Goal: Task Accomplishment & Management: Manage account settings

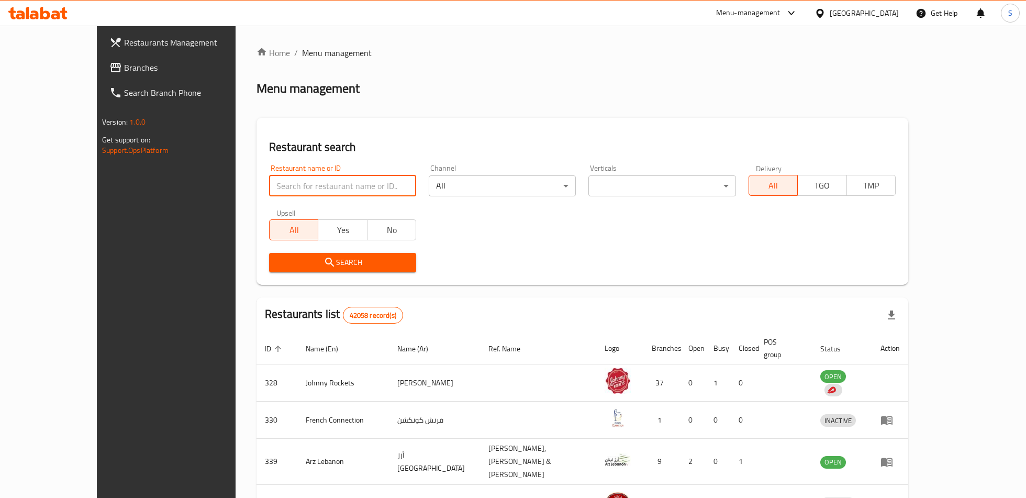
click at [288, 178] on input "search" at bounding box center [342, 185] width 147 height 21
click button "Search" at bounding box center [342, 262] width 147 height 19
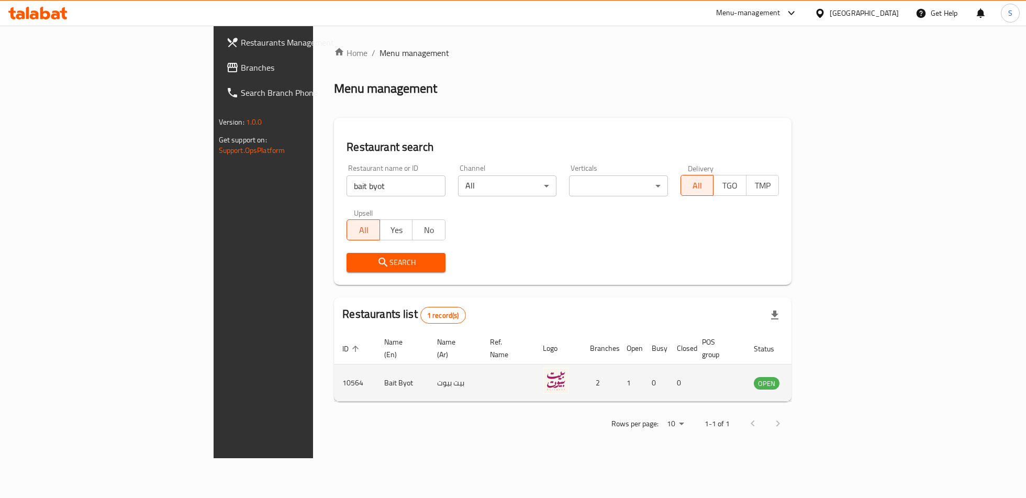
click at [334, 371] on td "10564" at bounding box center [355, 382] width 42 height 37
copy td "10564"
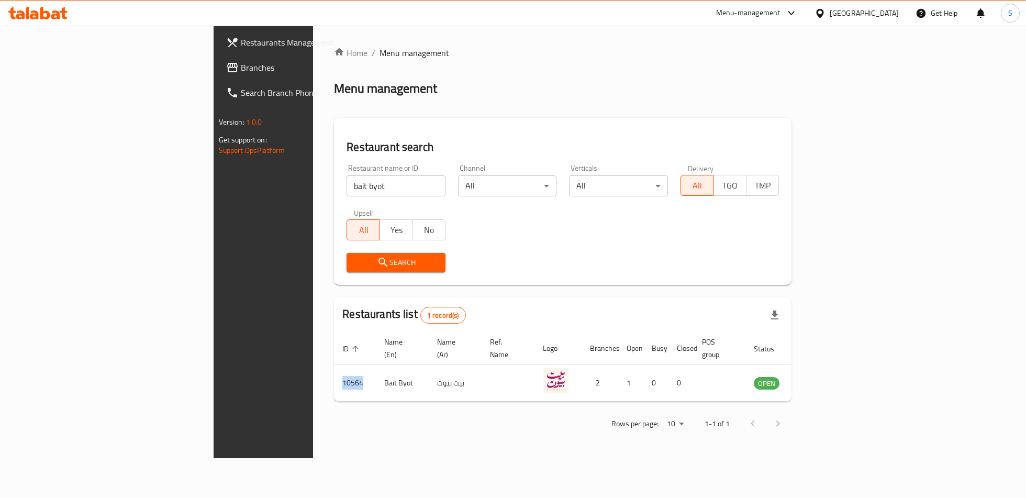
click at [346, 187] on input "bait byot" at bounding box center [395, 185] width 99 height 21
click button "Search" at bounding box center [395, 262] width 99 height 19
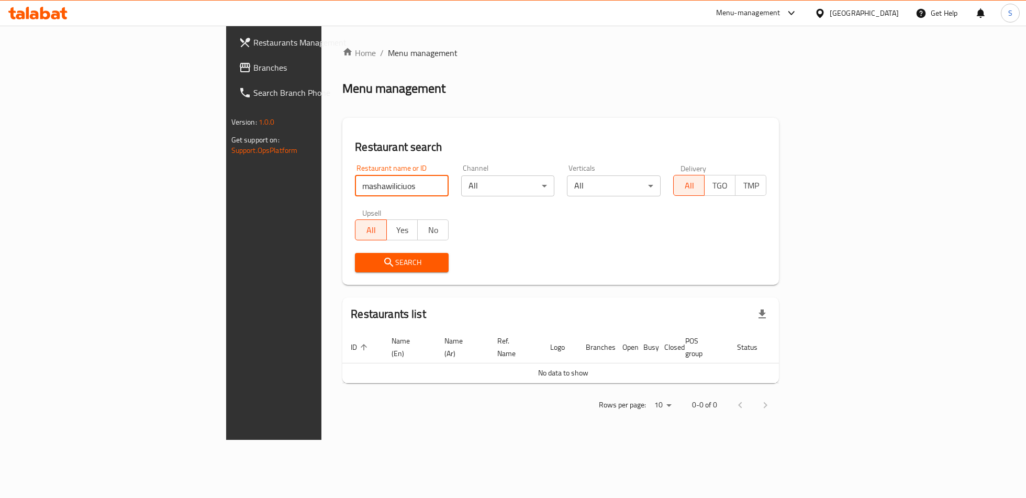
click at [355, 190] on input "mashawiliciuos" at bounding box center [402, 185] width 94 height 21
click button "Search" at bounding box center [402, 262] width 94 height 19
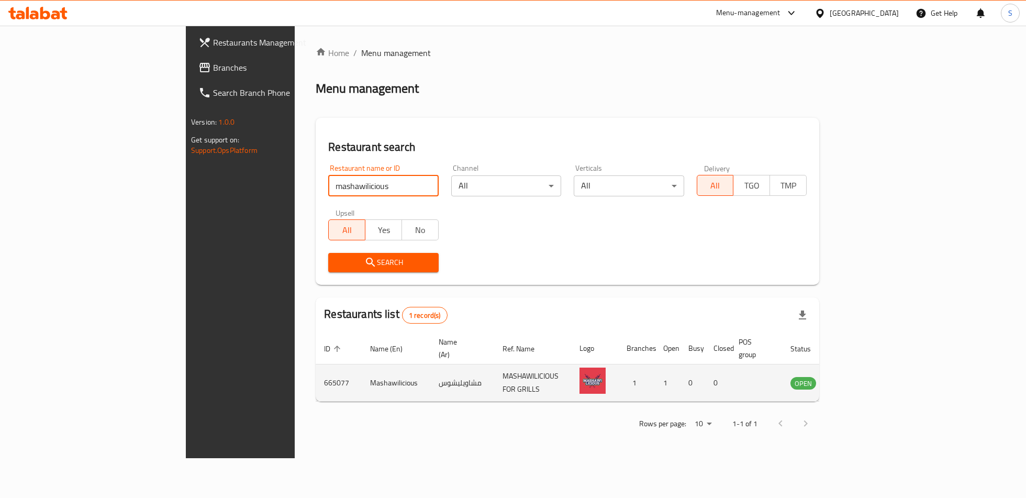
click at [316, 368] on td "665077" at bounding box center [339, 382] width 46 height 37
copy td "665077"
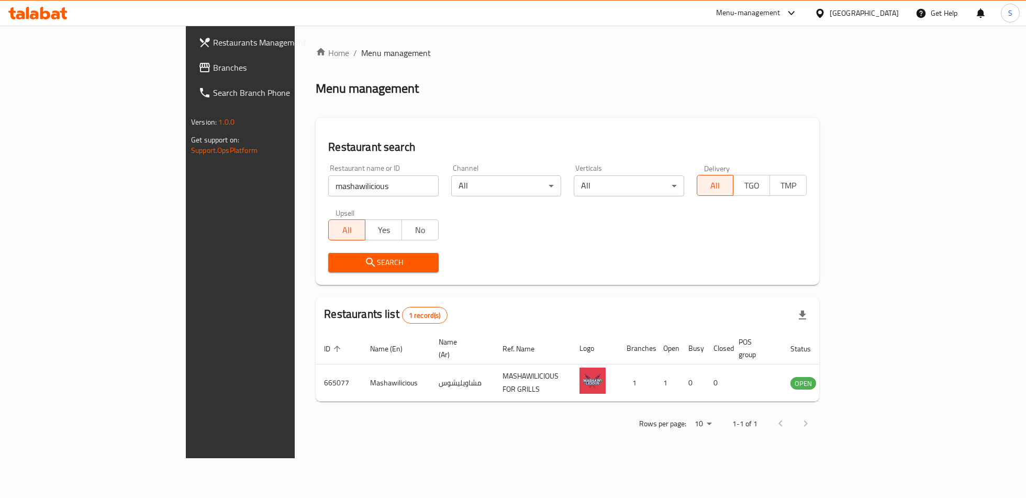
click at [328, 187] on input "mashawilicious" at bounding box center [383, 185] width 110 height 21
click button "Search" at bounding box center [383, 262] width 110 height 19
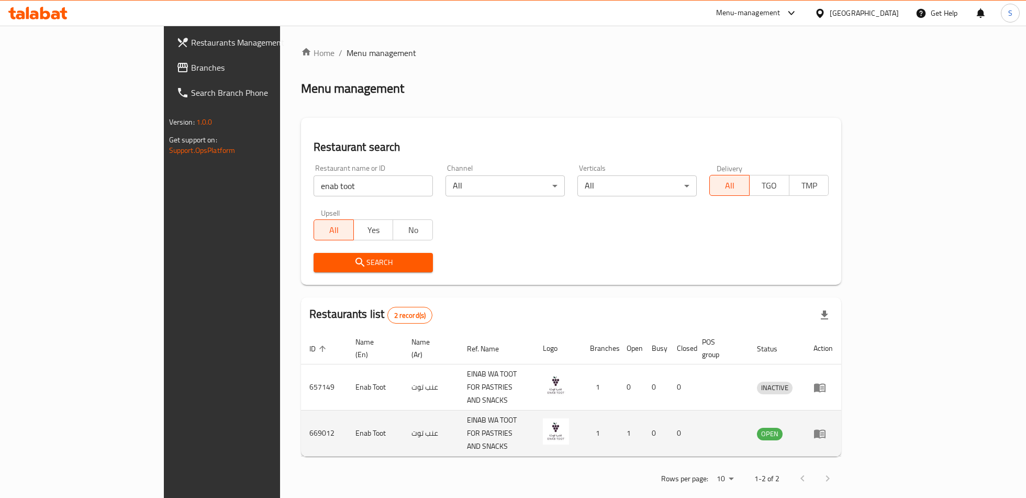
click at [301, 410] on td "669012" at bounding box center [324, 433] width 46 height 46
copy td "669012"
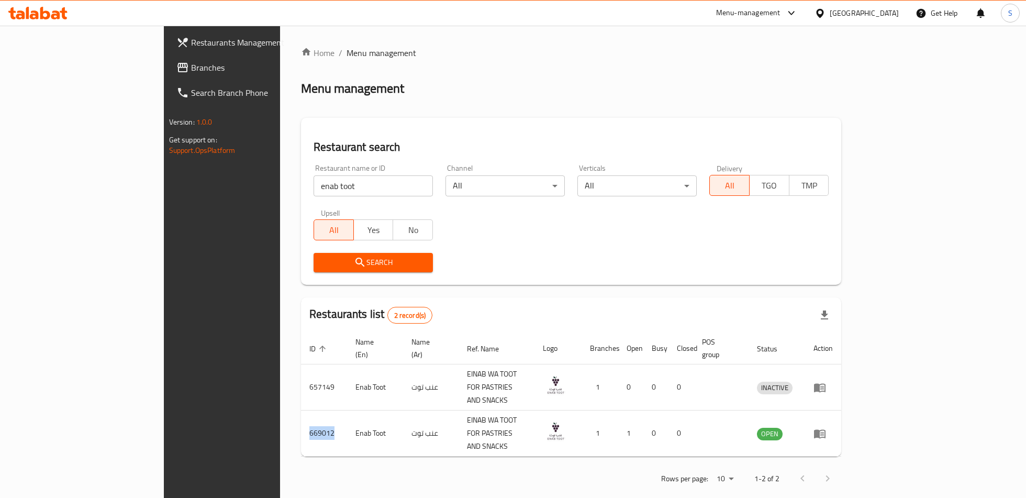
click at [314, 185] on input "enab toot" at bounding box center [372, 185] width 119 height 21
click button "Search" at bounding box center [372, 262] width 119 height 19
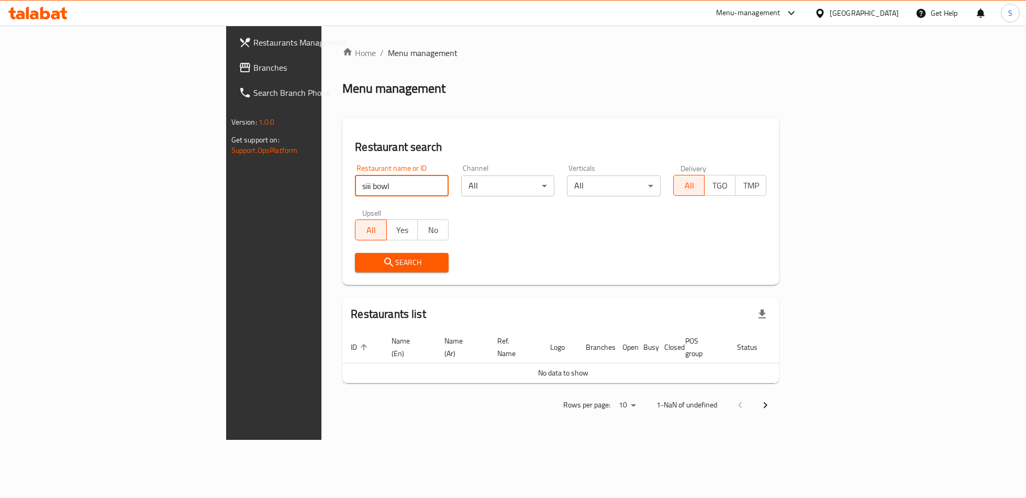
click at [355, 189] on input "siii bowl" at bounding box center [402, 185] width 94 height 21
click button "Search" at bounding box center [402, 262] width 94 height 19
click at [355, 183] on input "Siii bowl" at bounding box center [402, 185] width 94 height 21
click button "Search" at bounding box center [402, 262] width 94 height 19
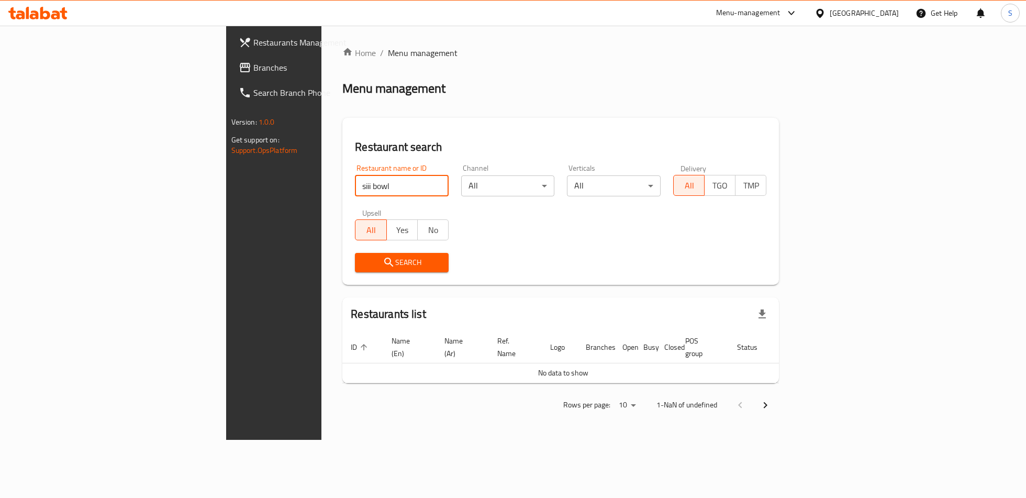
click button "Search" at bounding box center [402, 262] width 94 height 19
type input "s"
click button "Search" at bounding box center [402, 262] width 94 height 19
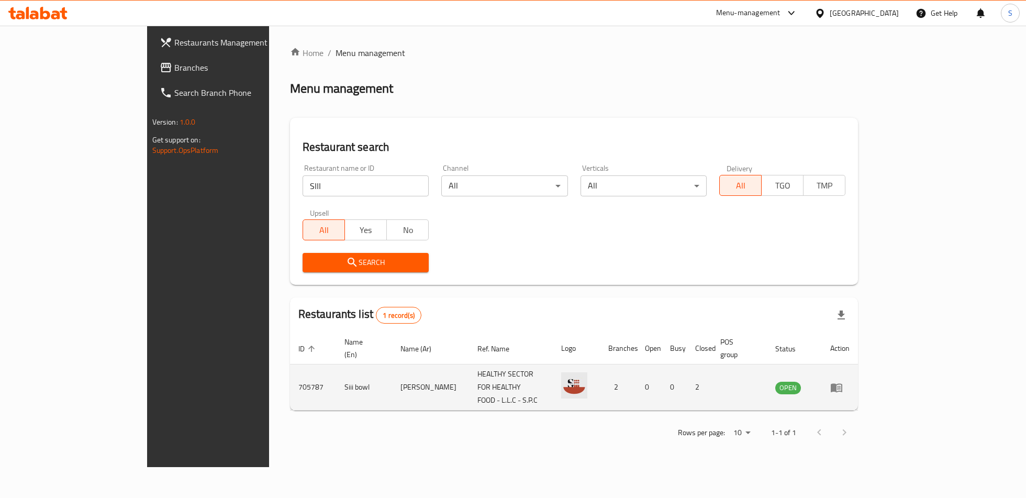
click at [290, 370] on td "705787" at bounding box center [313, 387] width 46 height 46
copy td "705787"
click at [336, 374] on td "Siii bowl" at bounding box center [364, 387] width 56 height 46
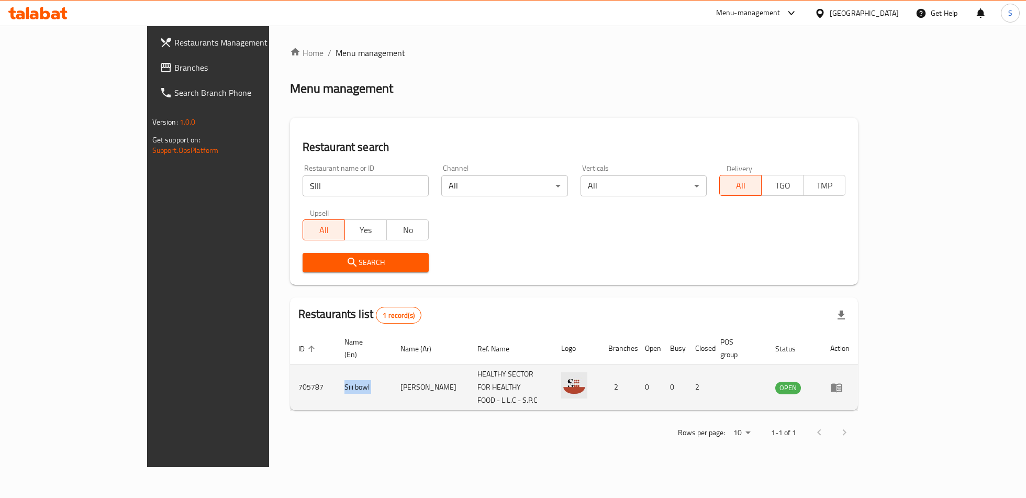
click at [336, 374] on td "Siii bowl" at bounding box center [364, 387] width 56 height 46
copy td "Siii bowl"
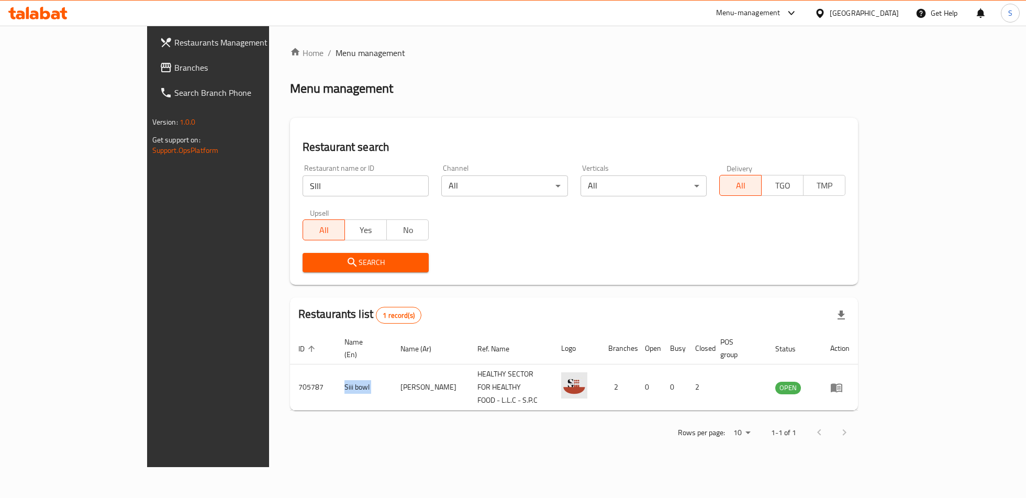
click at [302, 181] on input "SIII" at bounding box center [365, 185] width 126 height 21
click button "Search" at bounding box center [365, 262] width 126 height 19
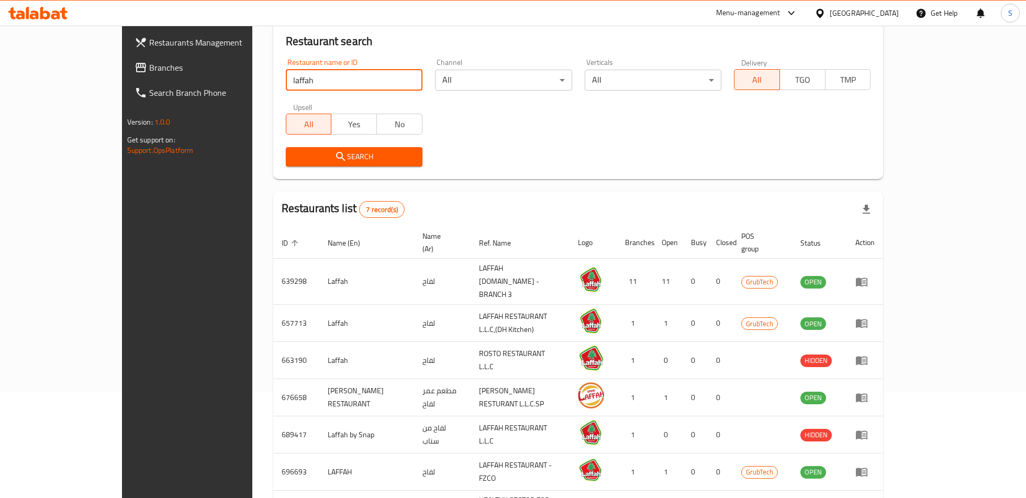
scroll to position [169, 0]
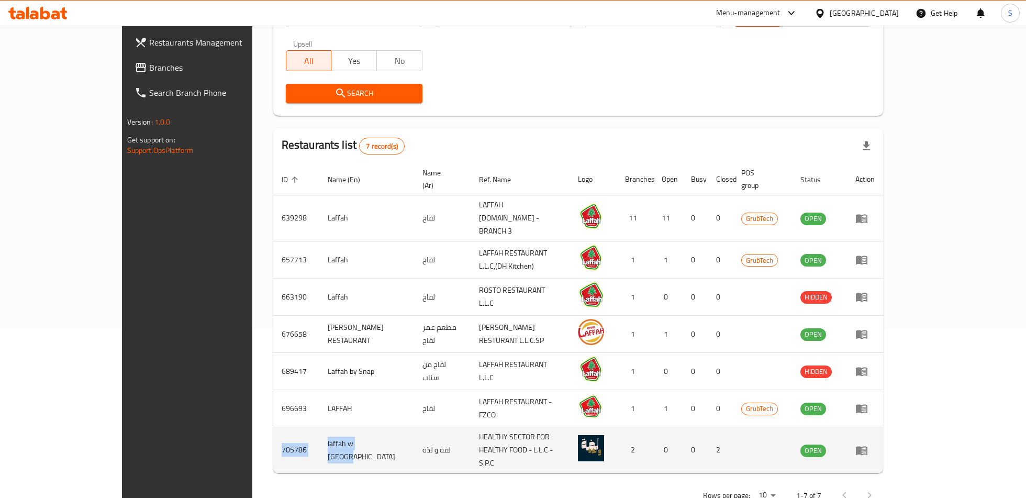
drag, startPoint x: 199, startPoint y: 423, endPoint x: 302, endPoint y: 429, distance: 103.2
click at [302, 429] on tr "705786 laffah w lazzah لفة و لذة HEALTHY SECTOR FOR HEALTHY FOOD - L.L.C - S.P.…" at bounding box center [578, 450] width 610 height 46
copy tr "705786 laffah w [GEOGRAPHIC_DATA]"
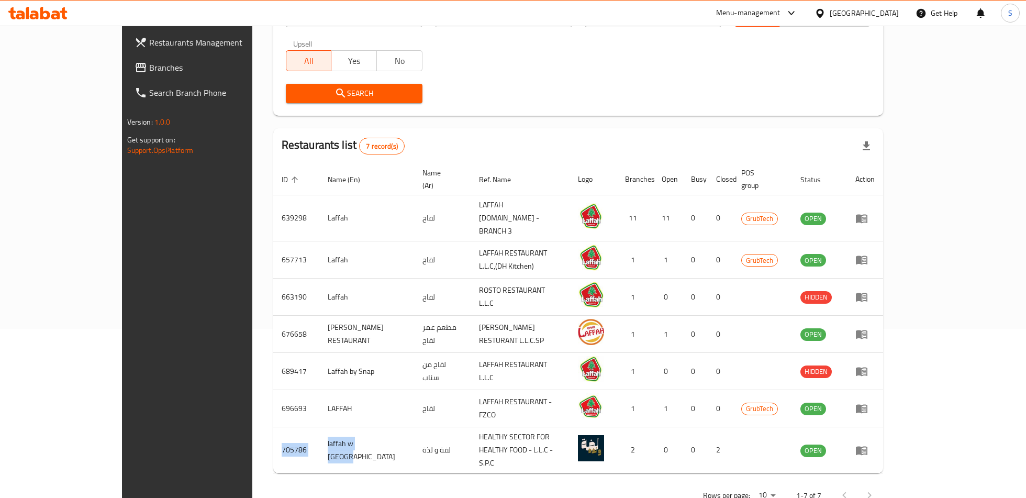
scroll to position [0, 0]
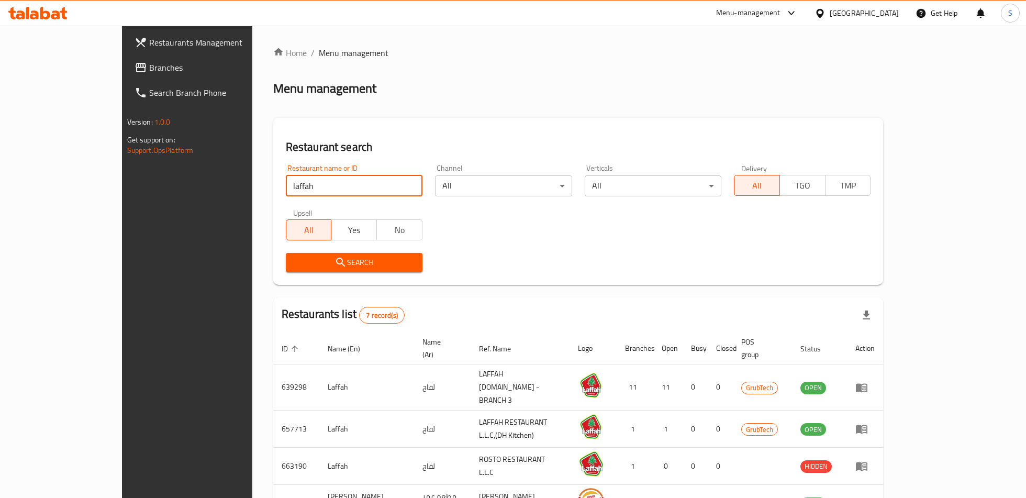
click at [286, 183] on input "laffah" at bounding box center [354, 185] width 137 height 21
type input "Falafel [PERSON_NAME]"
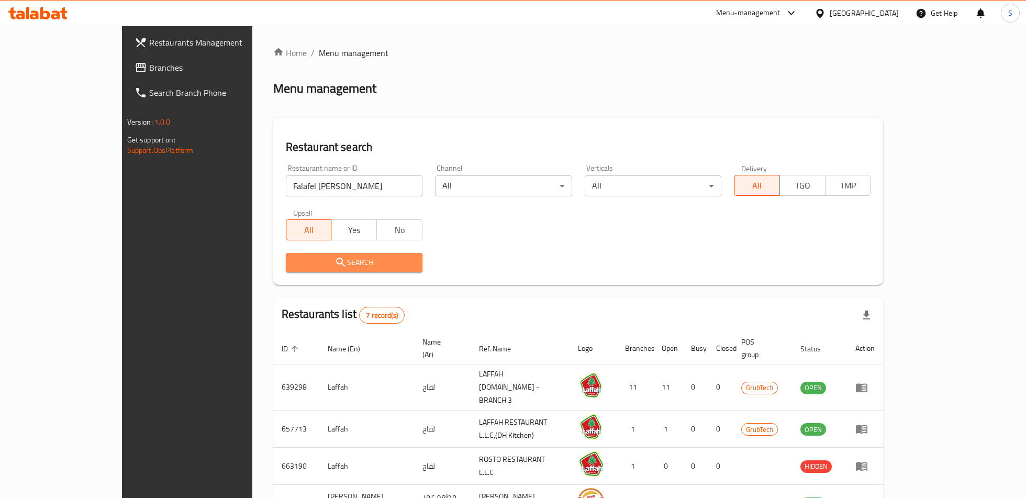
click at [308, 255] on button "Search" at bounding box center [354, 262] width 137 height 19
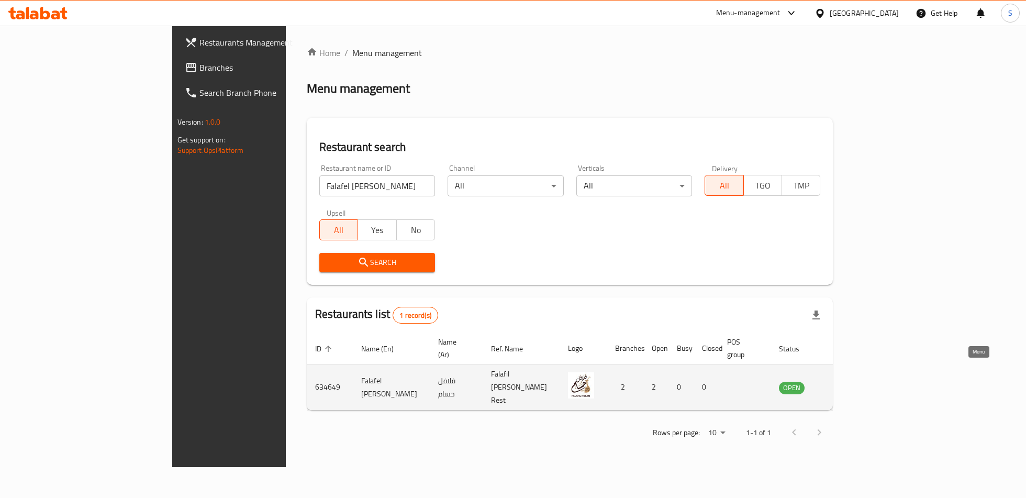
click at [844, 386] on icon "enhanced table" at bounding box center [842, 388] width 4 height 4
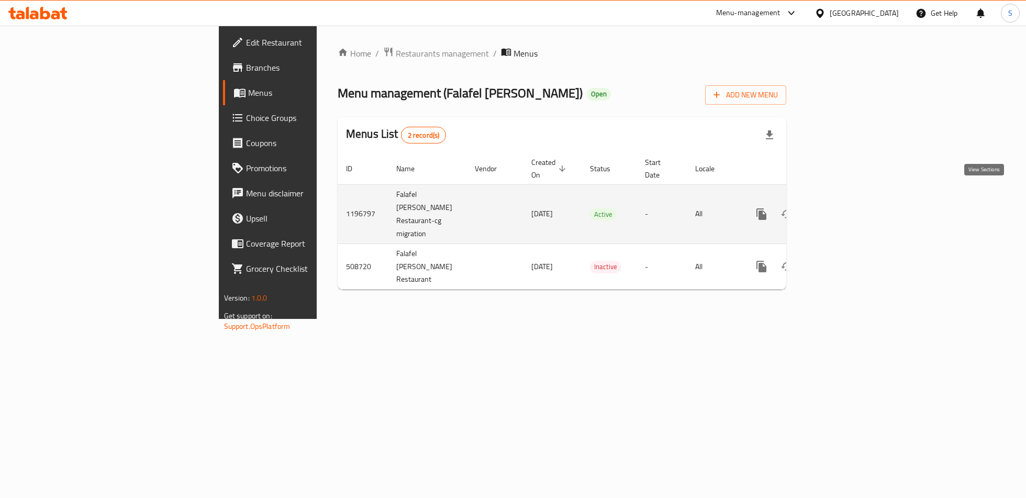
click at [841, 209] on icon "enhanced table" at bounding box center [836, 213] width 9 height 9
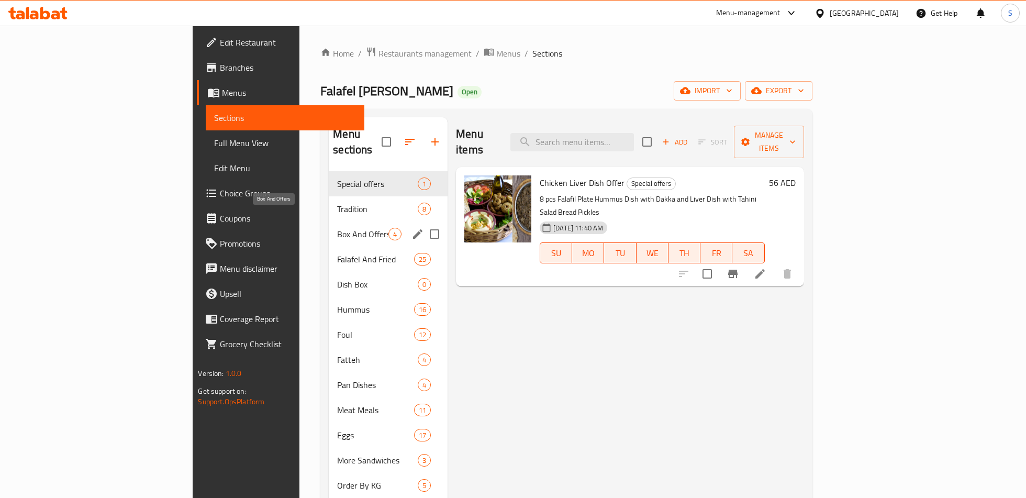
click at [337, 228] on span "Box And Offers" at bounding box center [362, 234] width 51 height 13
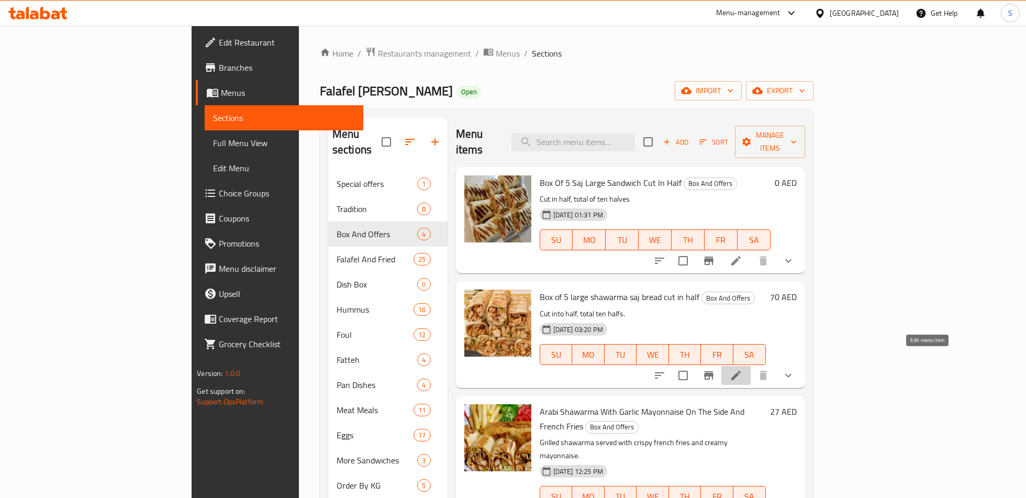
click at [742, 369] on icon at bounding box center [735, 375] width 13 height 13
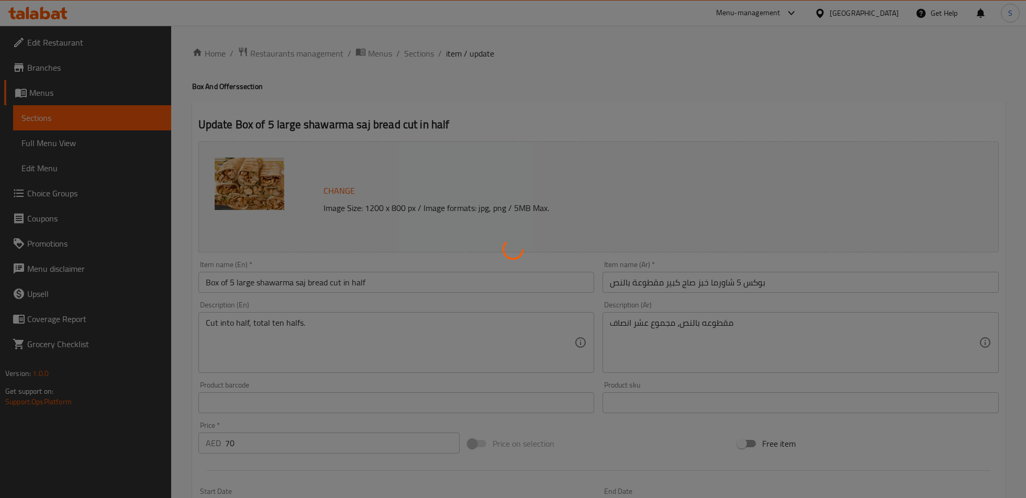
type input "الإضافات:"
type input "0"
type input "8"
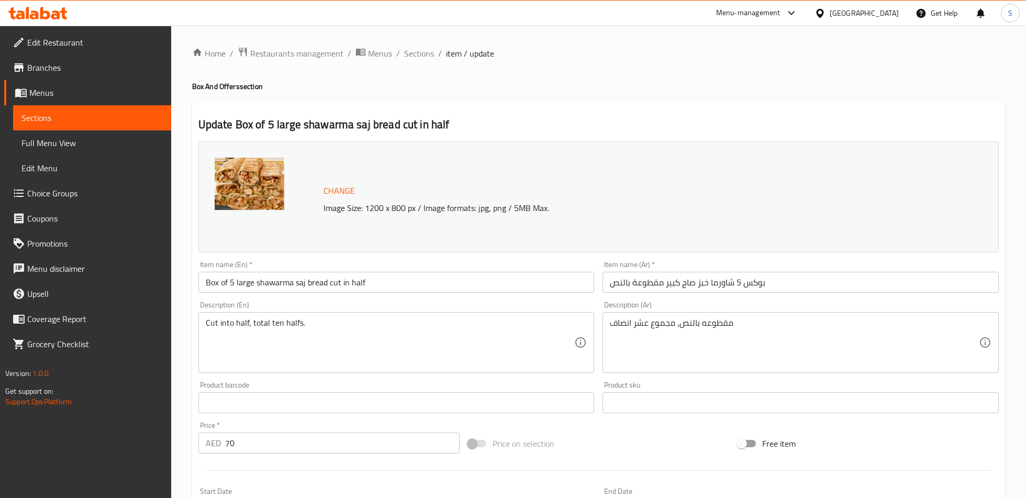
click at [245, 450] on input "70" at bounding box center [342, 442] width 234 height 21
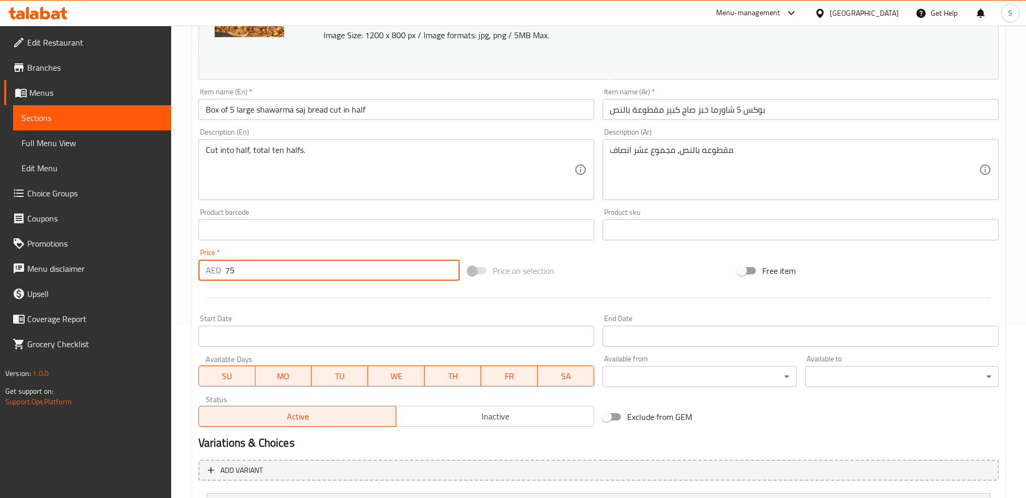
scroll to position [274, 0]
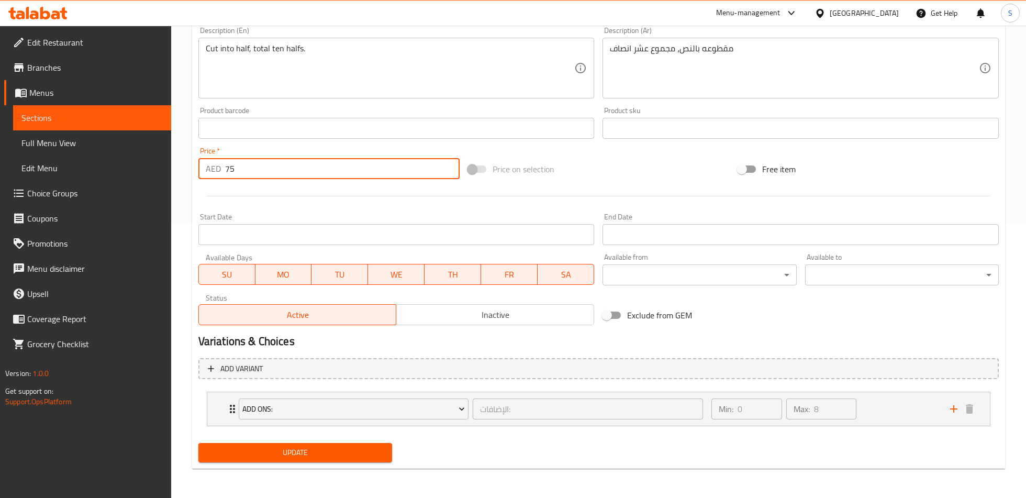
type input "75"
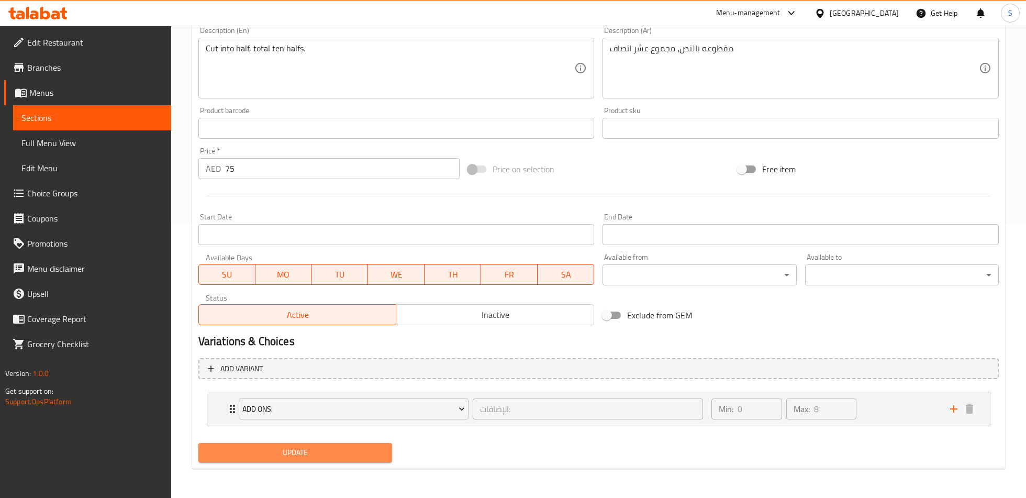
click at [248, 447] on span "Update" at bounding box center [295, 452] width 177 height 13
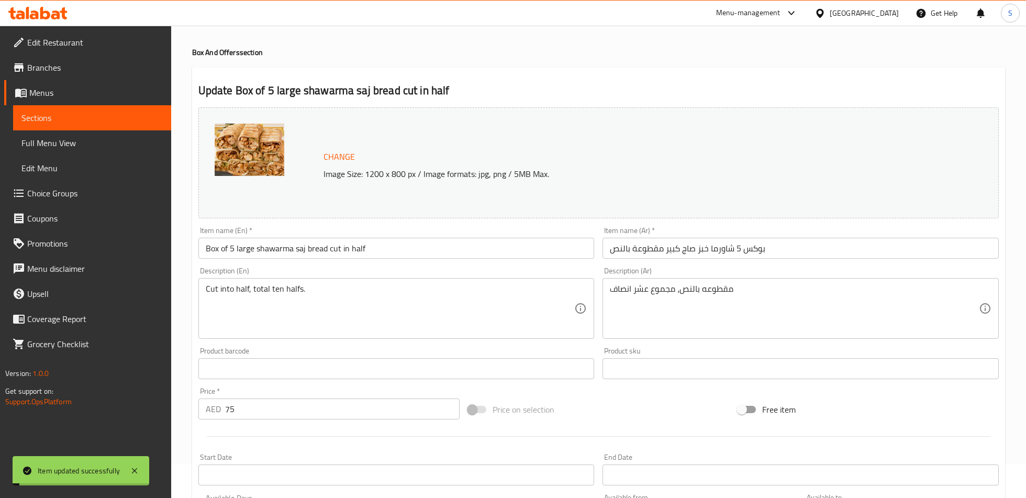
scroll to position [0, 0]
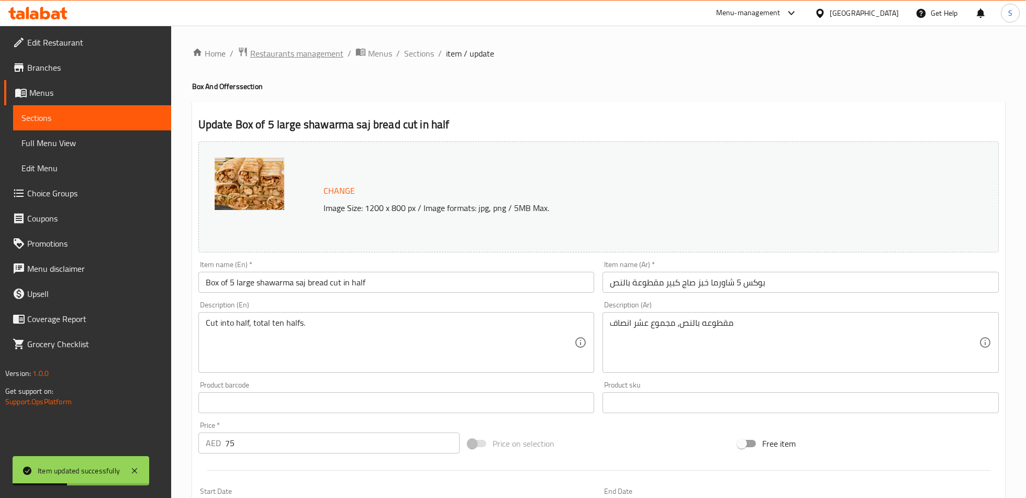
click at [278, 56] on span "Restaurants management" at bounding box center [296, 53] width 93 height 13
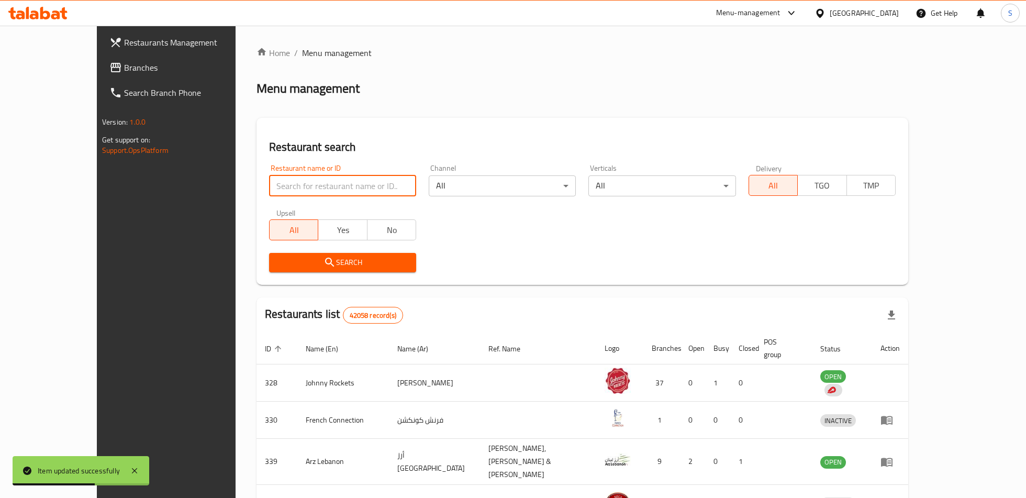
click at [276, 187] on input "search" at bounding box center [342, 185] width 147 height 21
type input "Falafel [PERSON_NAME]"
click button "Search" at bounding box center [342, 262] width 147 height 19
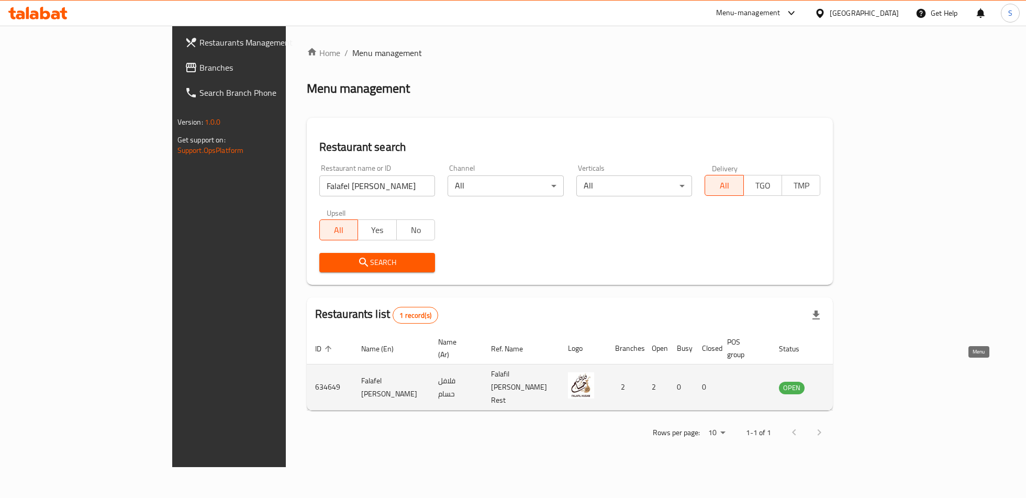
click at [846, 381] on icon "enhanced table" at bounding box center [840, 387] width 13 height 13
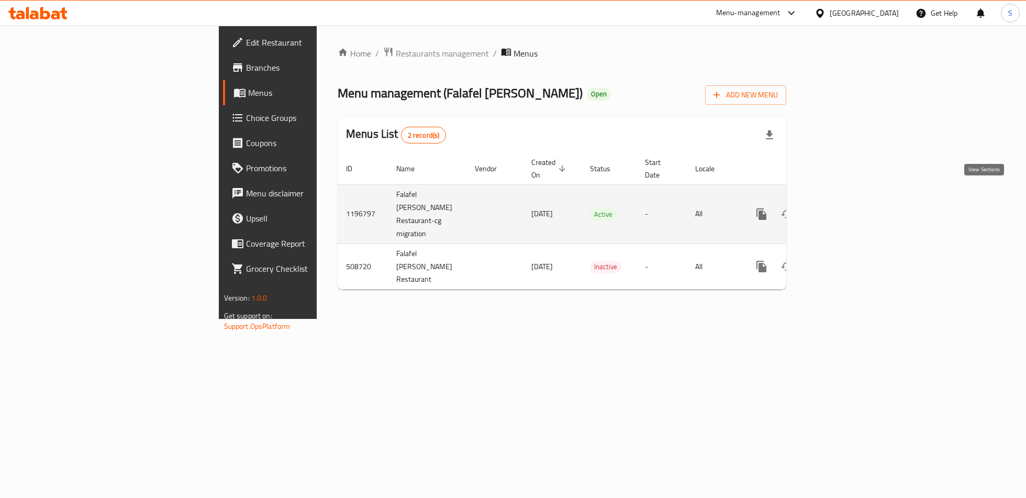
click at [849, 201] on link "enhanced table" at bounding box center [836, 213] width 25 height 25
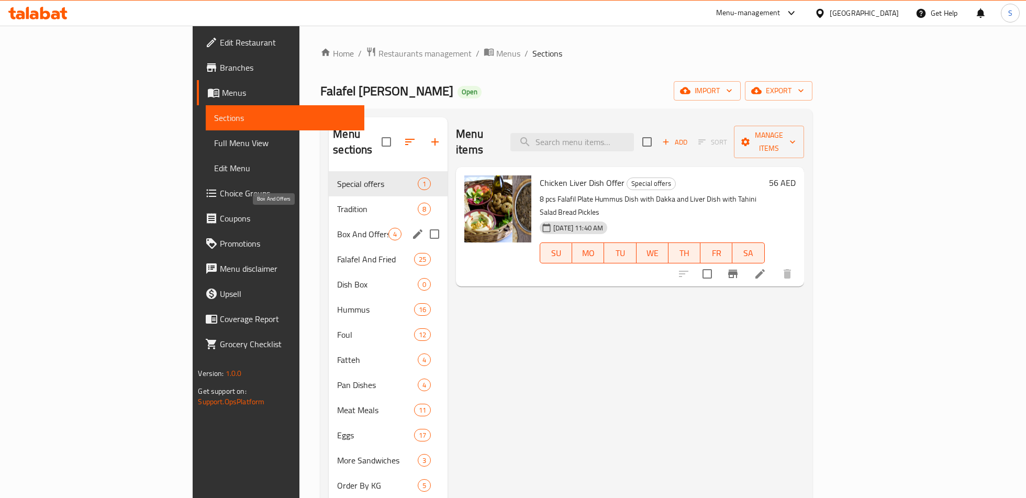
click at [337, 228] on span "Box And Offers" at bounding box center [362, 234] width 51 height 13
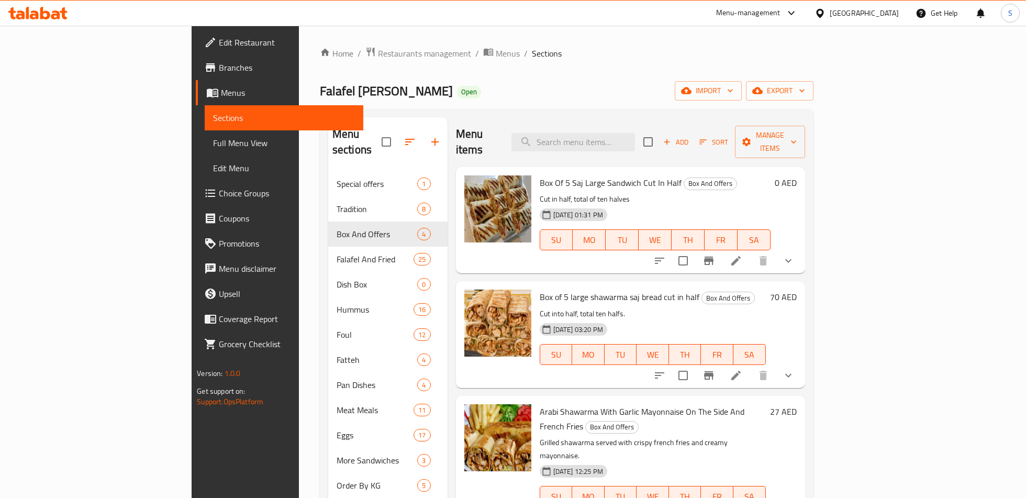
click at [540, 175] on span "Box Of 5 Saj Large Sandwich Cut In Half" at bounding box center [611, 183] width 142 height 16
copy h6 "Box Of 5 Saj Large Sandwich Cut In Half"
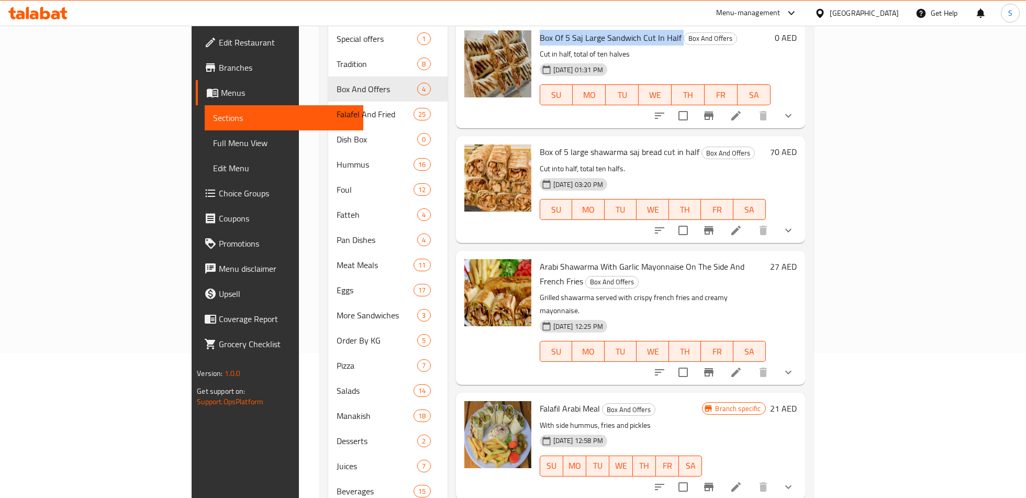
scroll to position [145, 0]
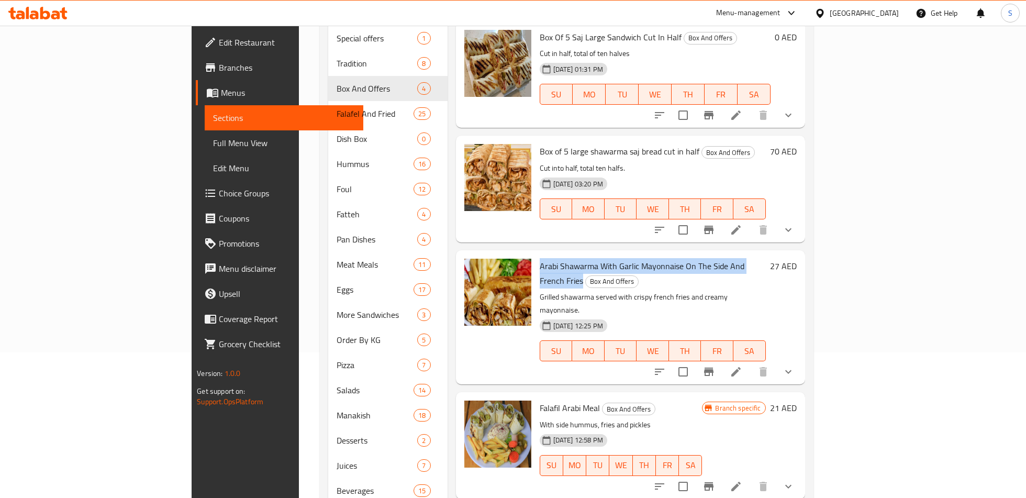
drag, startPoint x: 490, startPoint y: 253, endPoint x: 737, endPoint y: 252, distance: 246.5
click at [737, 254] on div "Arabi Shawarma With Garlic Mayonnaise On The Side And French Fries Box And Offe…" at bounding box center [652, 317] width 234 height 126
copy span "Arabi Shawarma With Garlic Mayonnaise On The Side And French Fries"
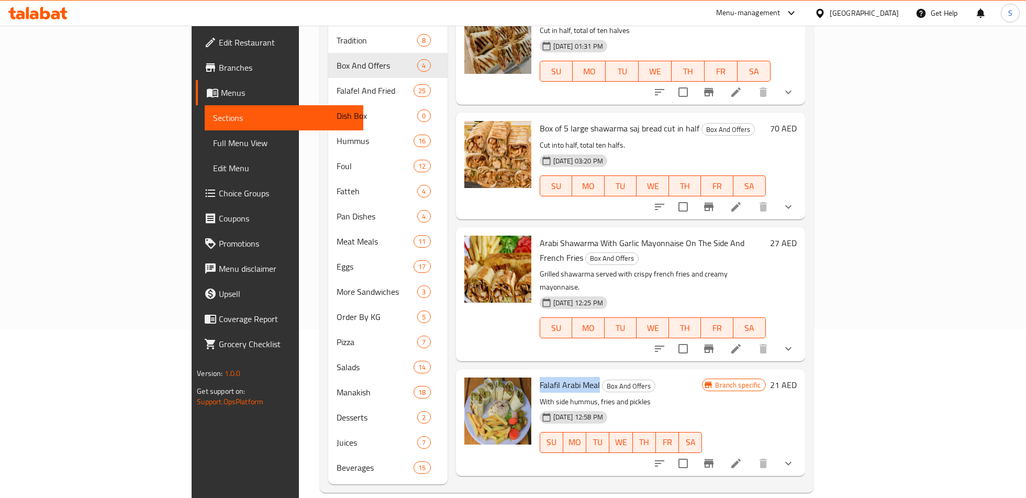
drag, startPoint x: 490, startPoint y: 340, endPoint x: 553, endPoint y: 346, distance: 63.1
click at [553, 373] on div "Falafil Arabi Meal Box And Offers With side hummus, fries and pickles [DATE] 12…" at bounding box center [620, 422] width 171 height 98
copy span "Falafil Arabi Meal"
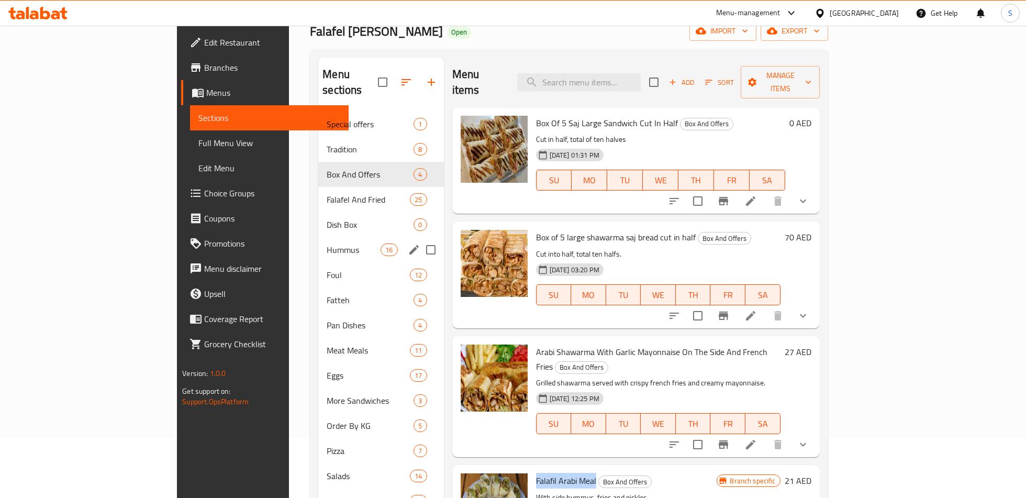
scroll to position [58, 0]
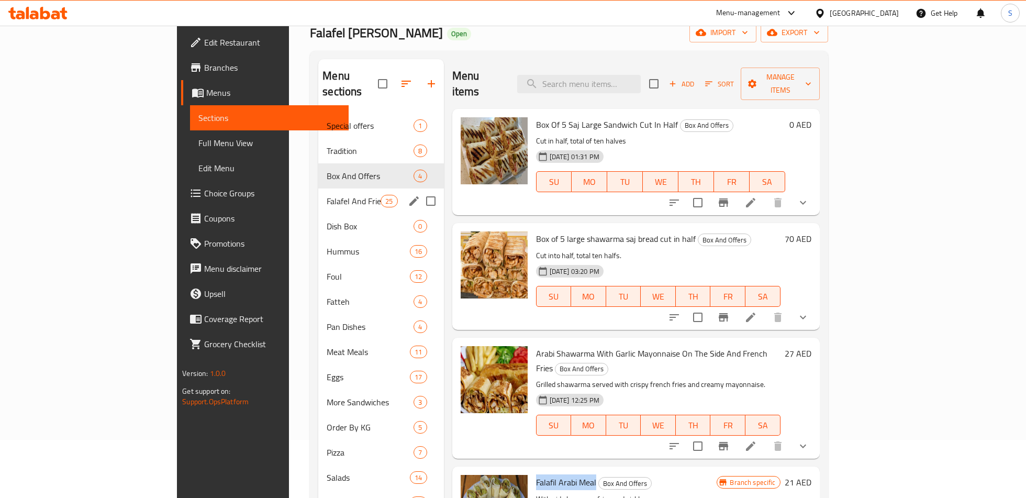
click at [327, 220] on span "Dish Box" at bounding box center [370, 226] width 87 height 13
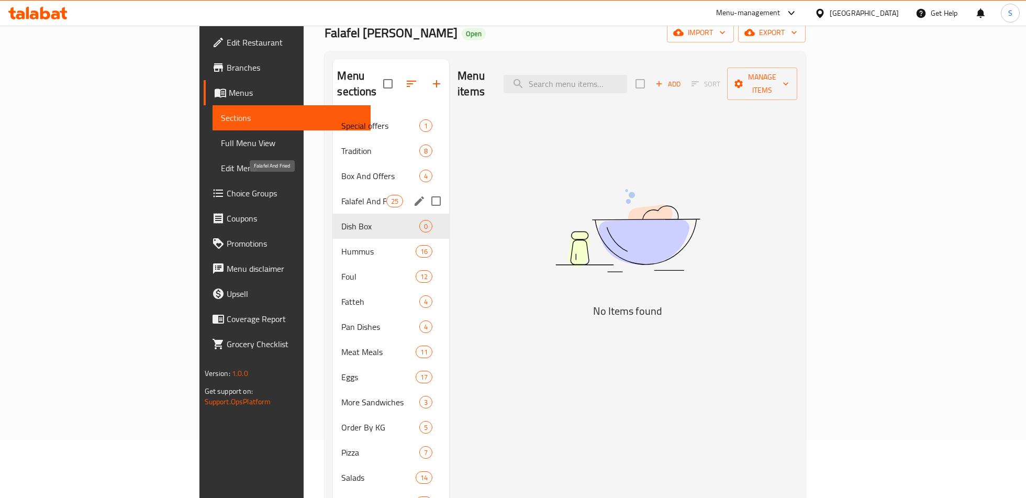
click at [341, 195] on span "Falafel And Fried" at bounding box center [363, 201] width 44 height 13
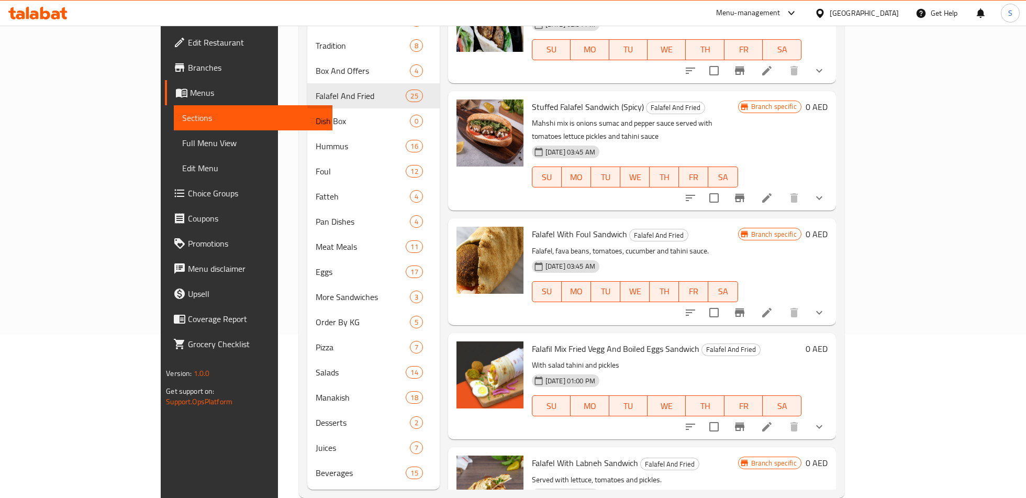
scroll to position [168, 0]
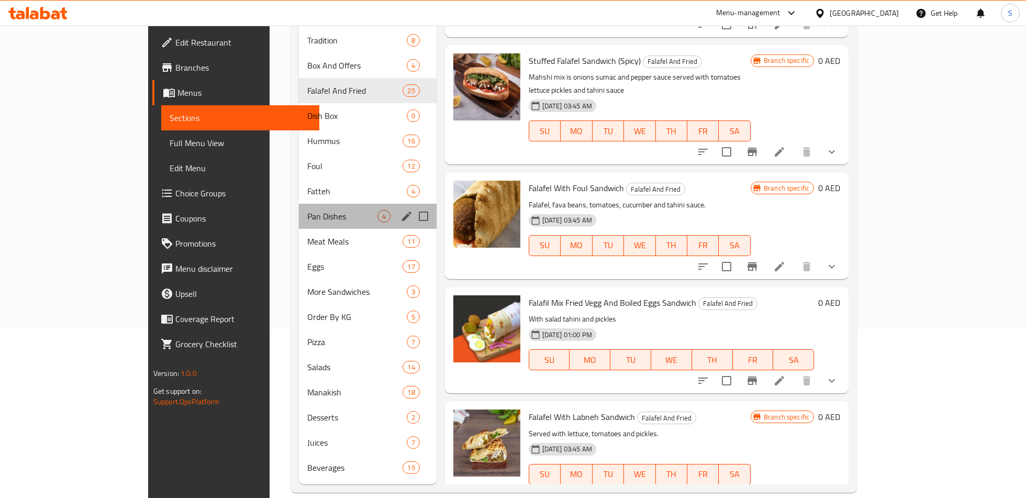
click at [299, 204] on div "Pan Dishes 4" at bounding box center [368, 216] width 138 height 25
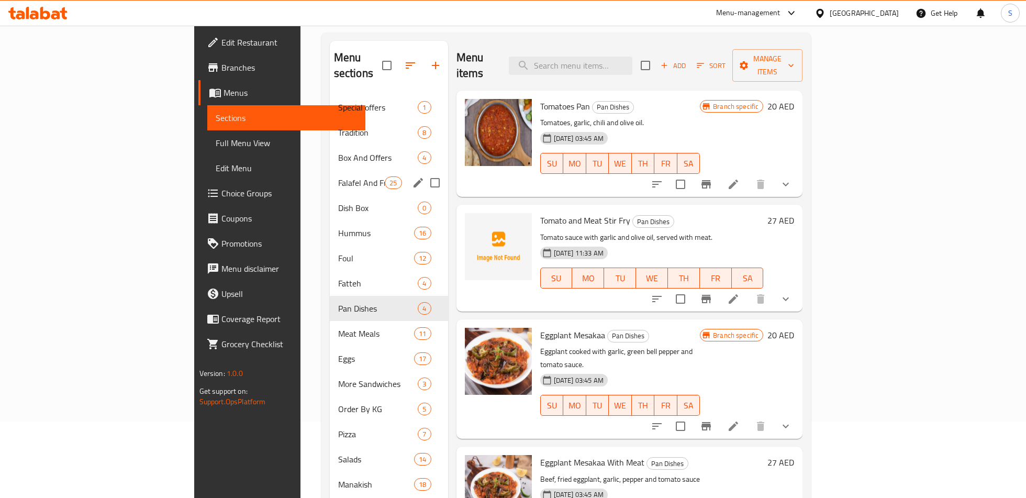
scroll to position [117, 0]
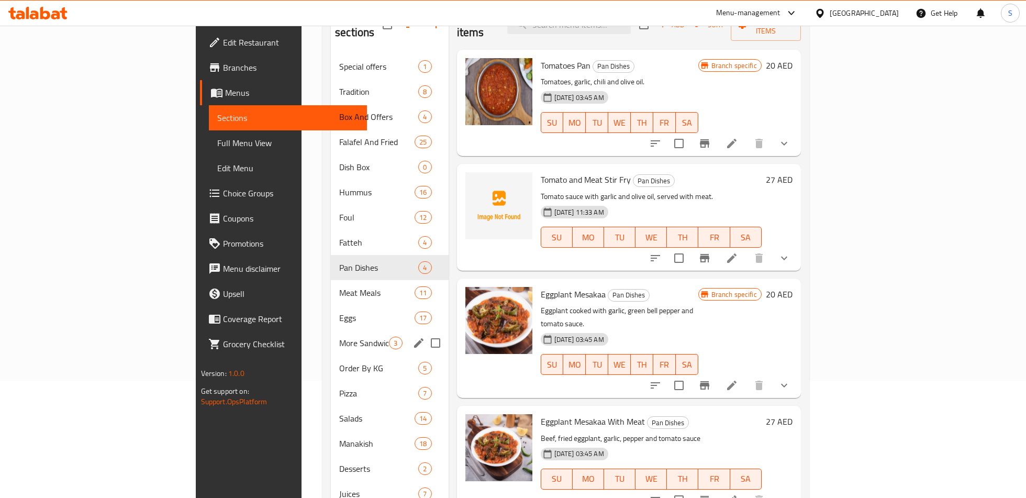
click at [339, 336] on span "More Sandwiches" at bounding box center [364, 342] width 50 height 13
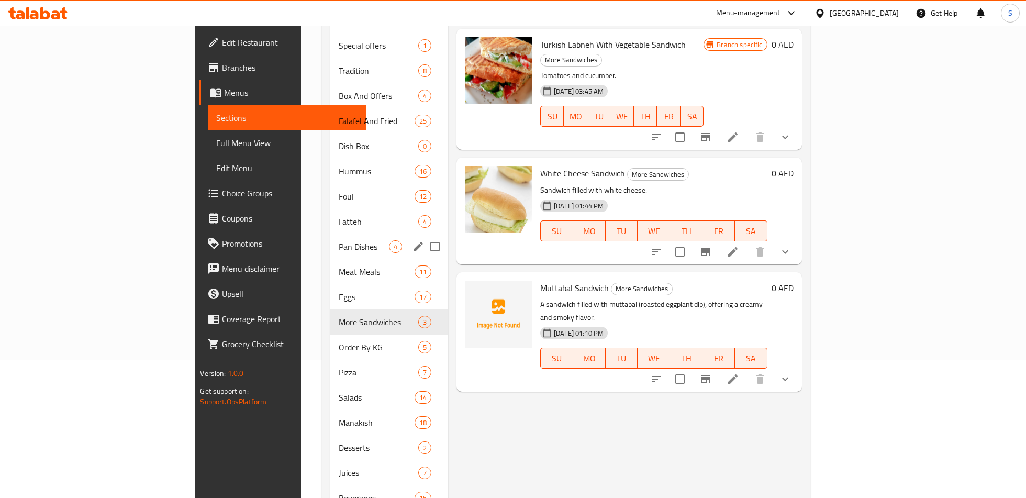
scroll to position [168, 0]
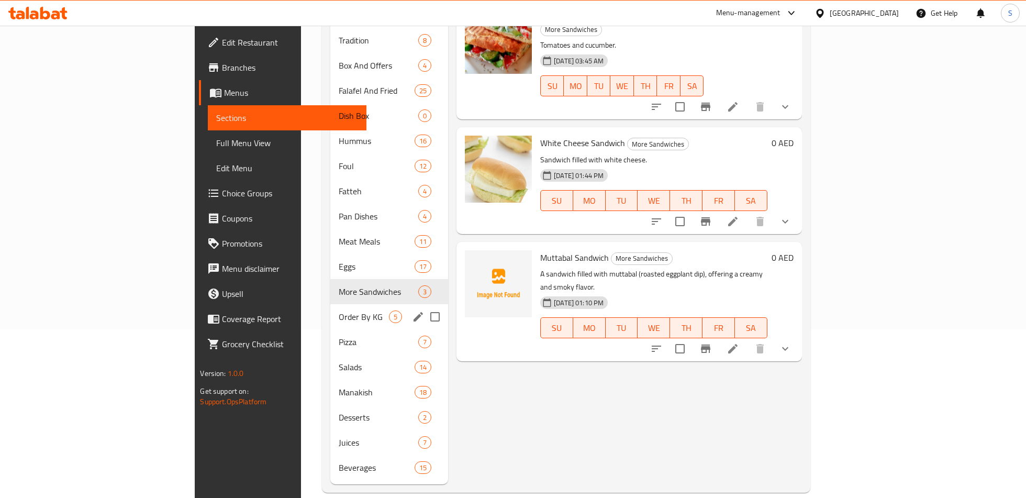
click at [330, 304] on div "Order By KG 5" at bounding box center [389, 316] width 118 height 25
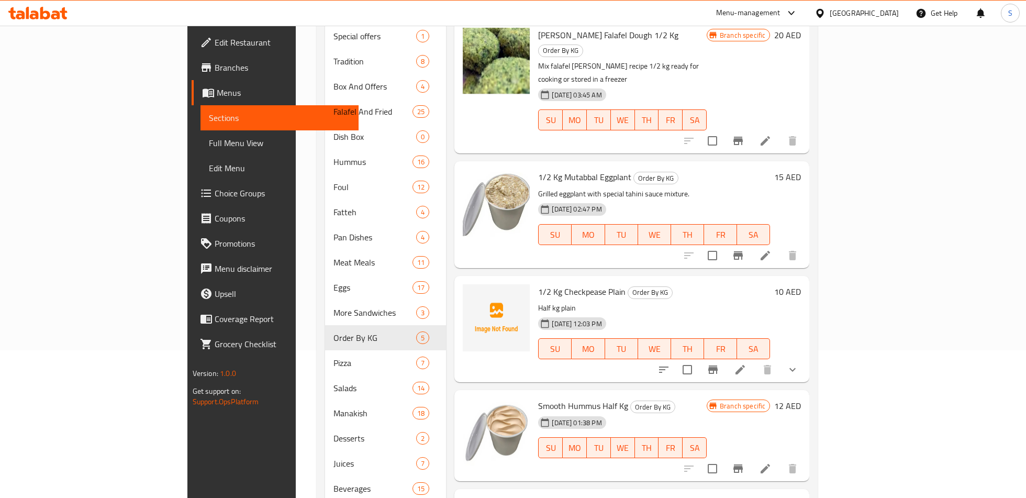
scroll to position [168, 0]
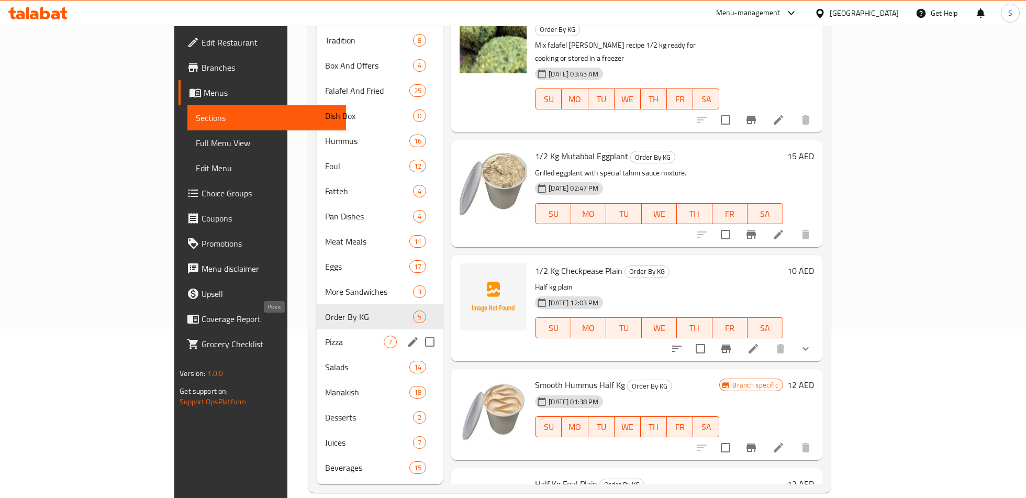
click at [325, 335] on span "Pizza" at bounding box center [354, 341] width 59 height 13
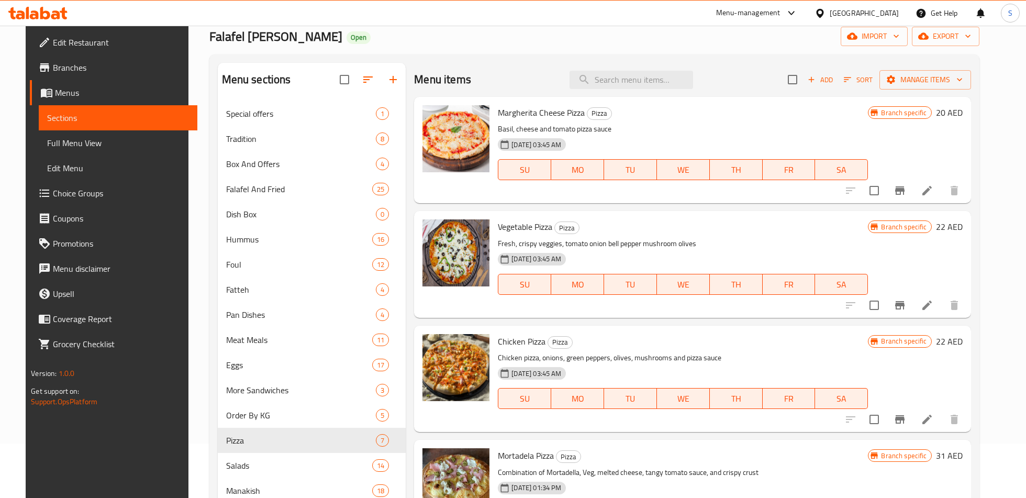
scroll to position [168, 0]
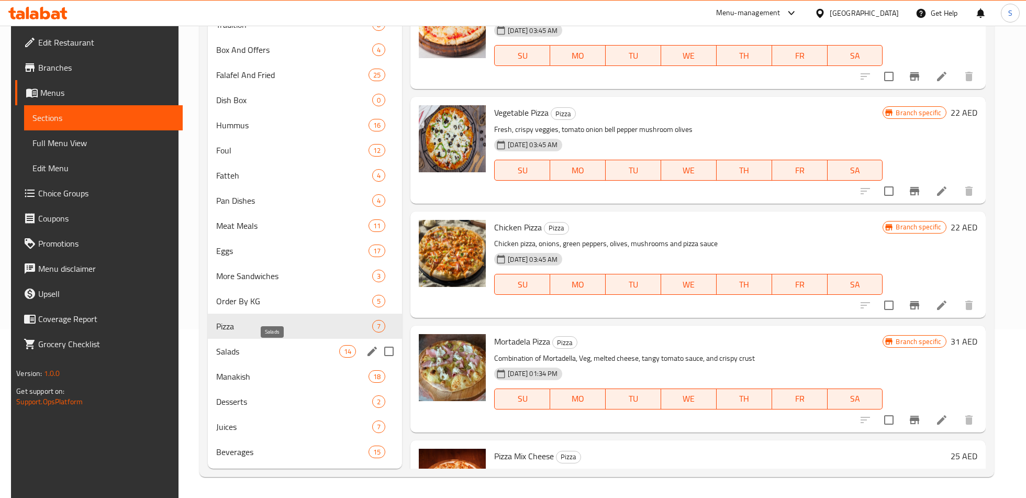
click at [269, 354] on span "Salads" at bounding box center [277, 351] width 123 height 13
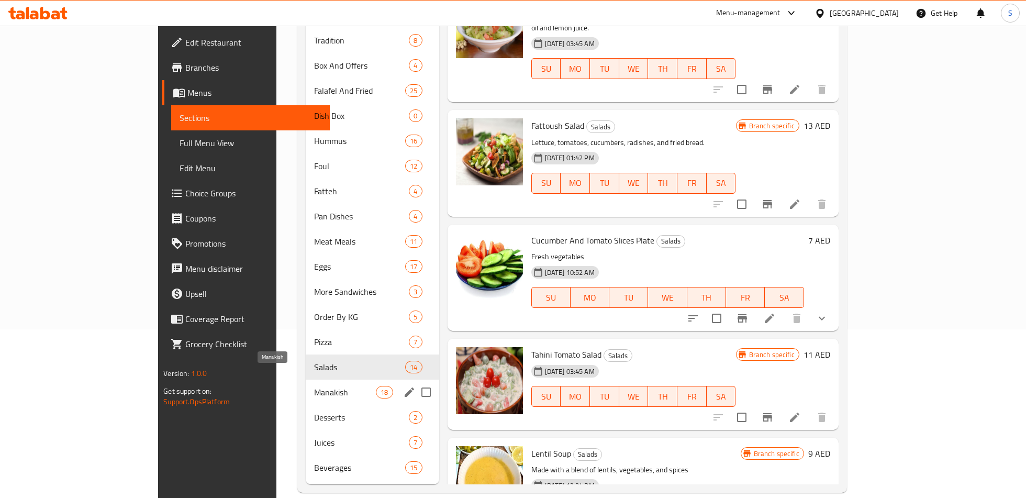
click at [314, 386] on span "Manakish" at bounding box center [345, 392] width 62 height 13
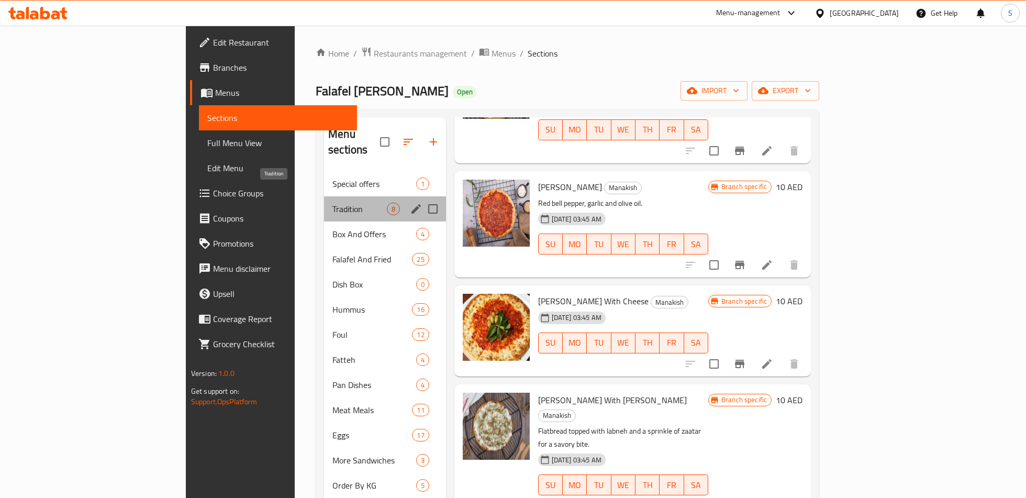
click at [332, 203] on span "Tradition" at bounding box center [359, 209] width 54 height 13
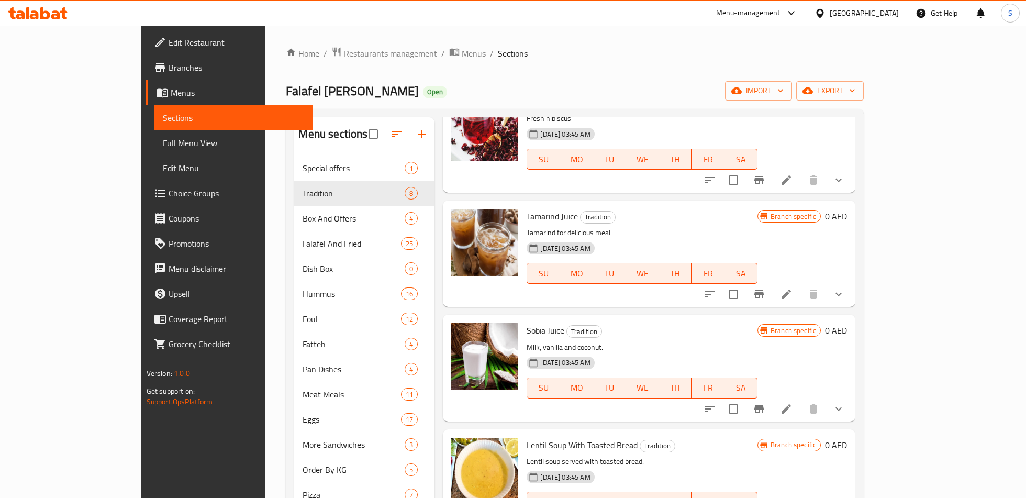
click at [775, 17] on div "Menu-management" at bounding box center [748, 13] width 64 height 13
click at [724, 68] on div "Agent Campaigns Center" at bounding box center [690, 70] width 79 height 12
